Goal: Information Seeking & Learning: Check status

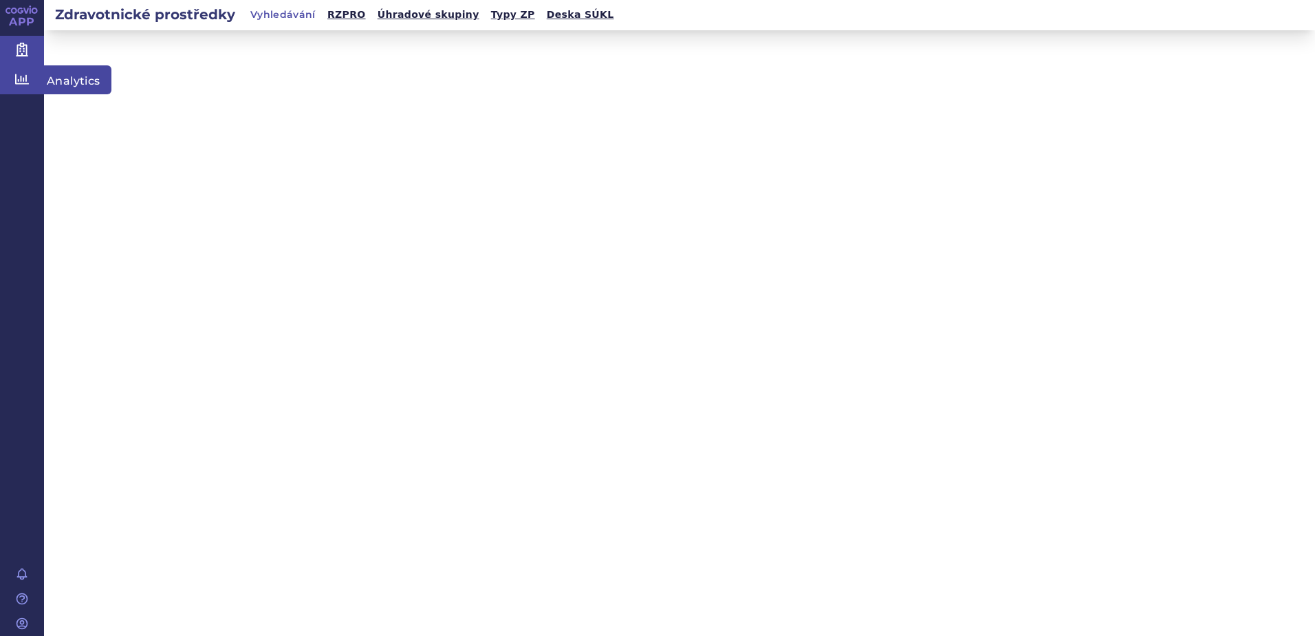
click at [17, 79] on icon at bounding box center [22, 79] width 14 height 14
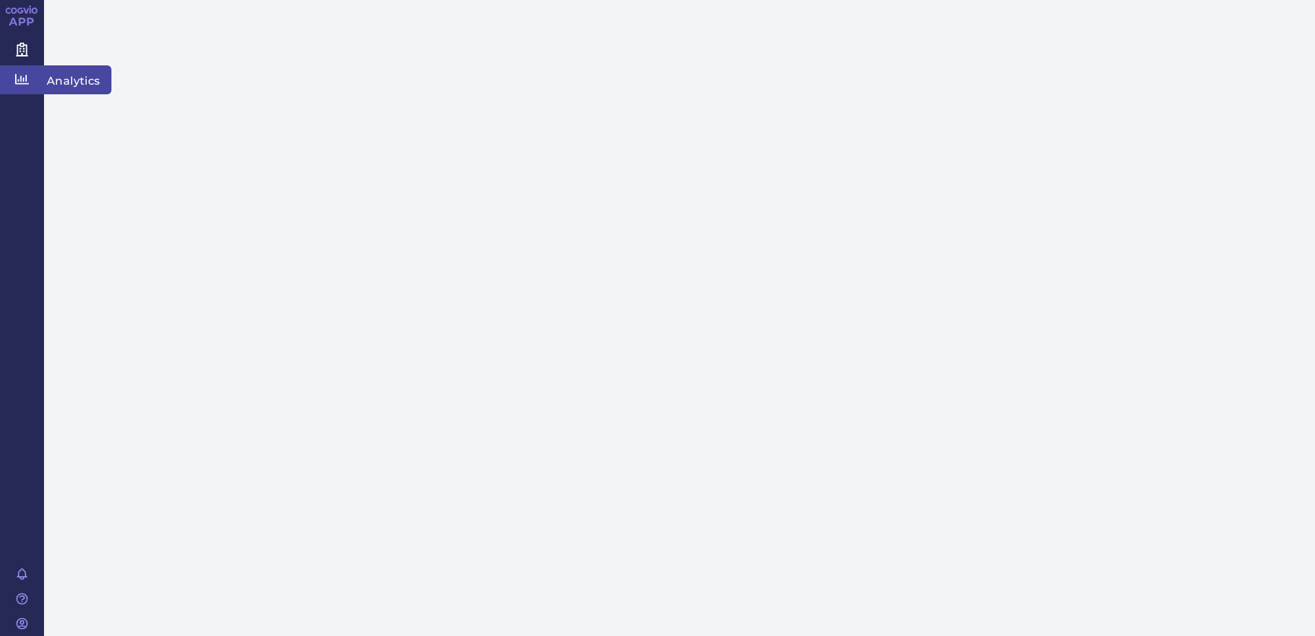
click at [73, 76] on span "Analytics" at bounding box center [77, 79] width 67 height 29
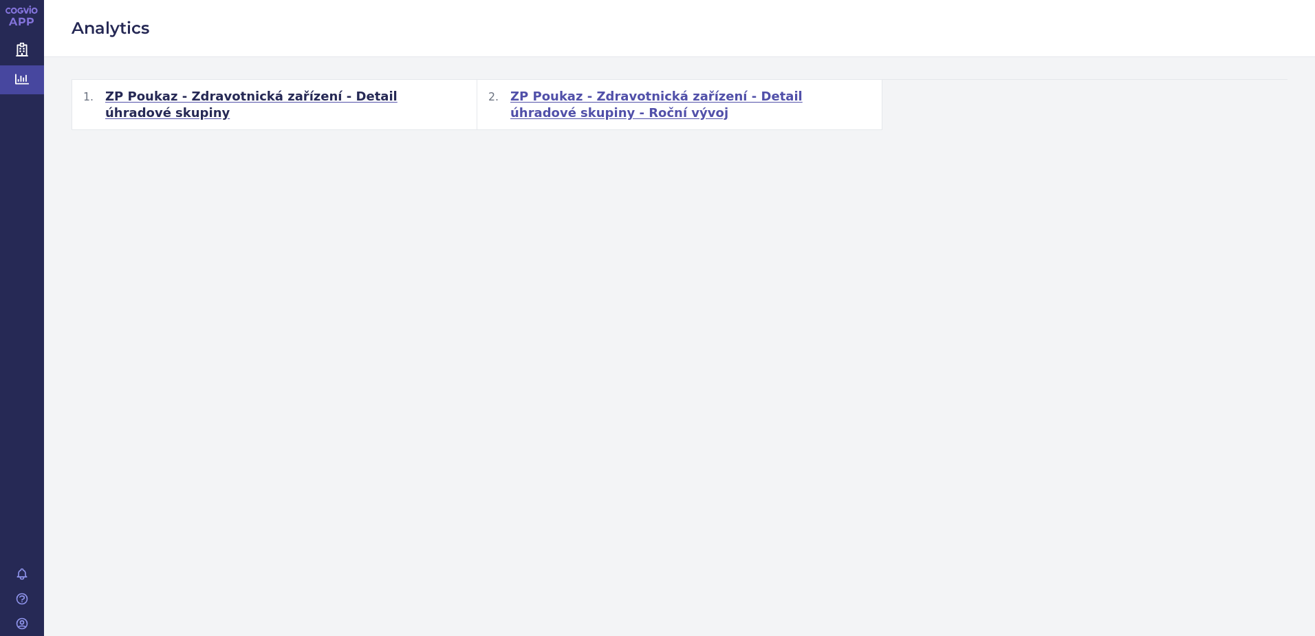
click at [554, 98] on span "ZP Poukaz - Zdravotnická zařízení - Detail úhradové skupiny - Roční vývoj" at bounding box center [690, 104] width 361 height 33
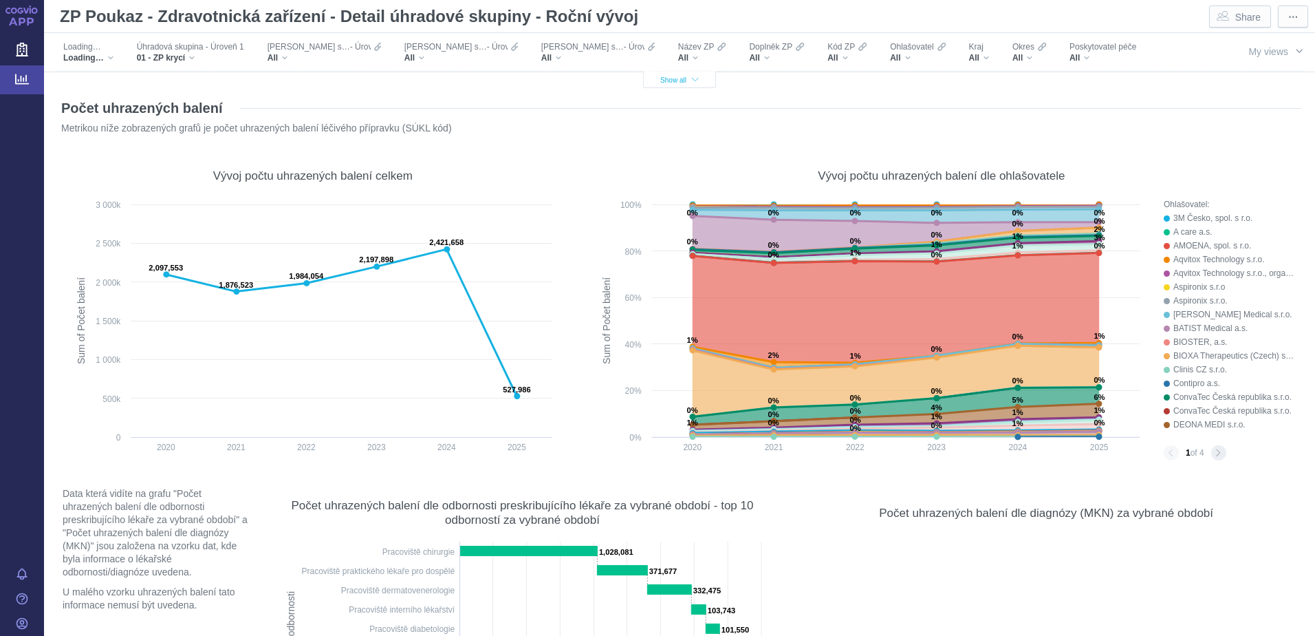
click at [671, 80] on span "Show all" at bounding box center [679, 80] width 39 height 8
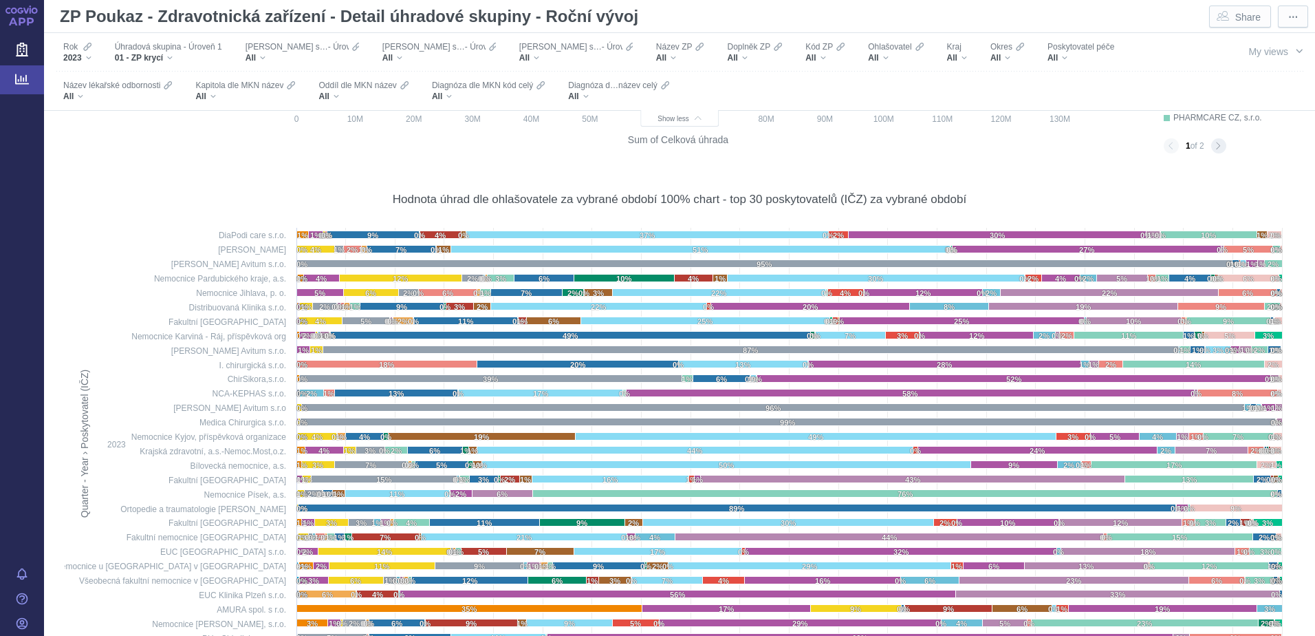
scroll to position [10868, 0]
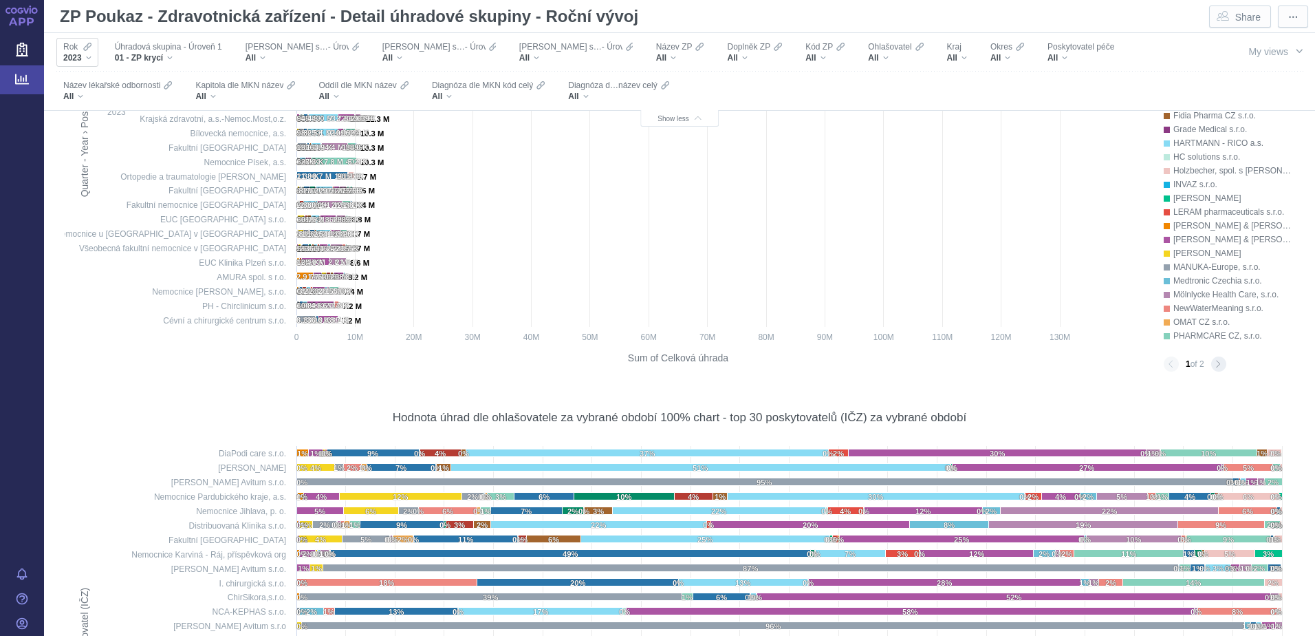
click at [83, 52] on icon "Filters" at bounding box center [87, 46] width 8 height 11
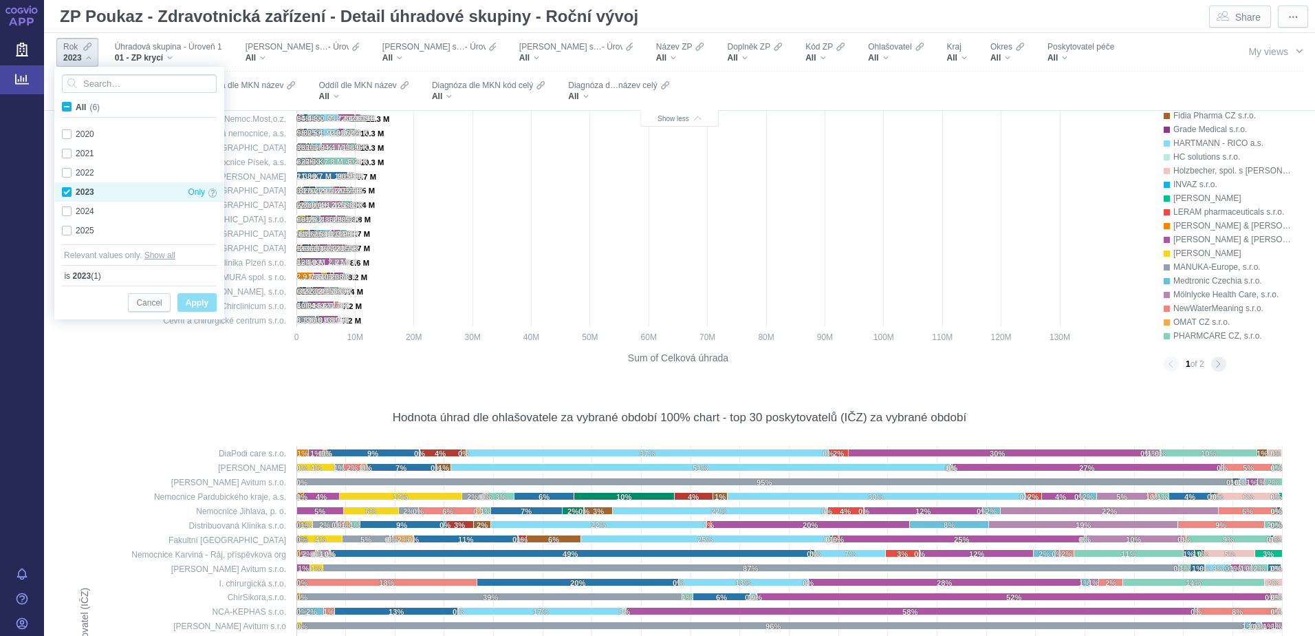
click at [65, 194] on div "2023 Only" at bounding box center [139, 191] width 169 height 19
checkbox input "false"
click at [67, 211] on div "2024 Only" at bounding box center [139, 211] width 169 height 19
checkbox input "true"
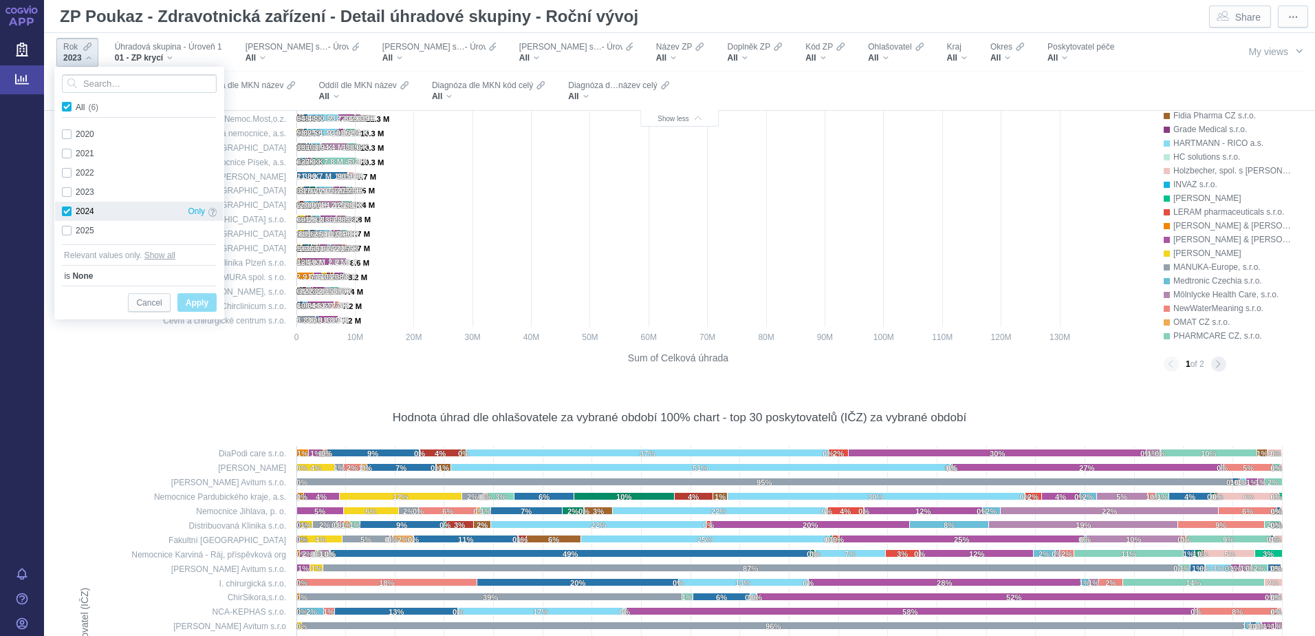
checkbox input "true"
click at [193, 309] on span "Apply" at bounding box center [197, 302] width 23 height 17
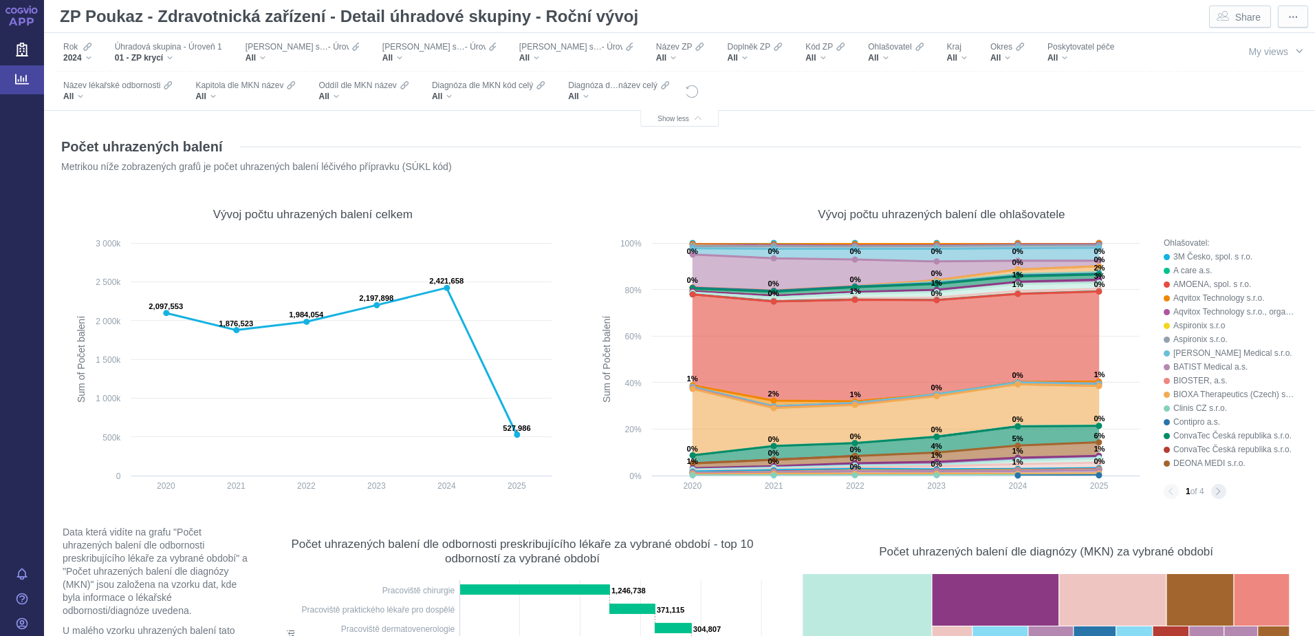
scroll to position [9355, 0]
